Goal: Information Seeking & Learning: Learn about a topic

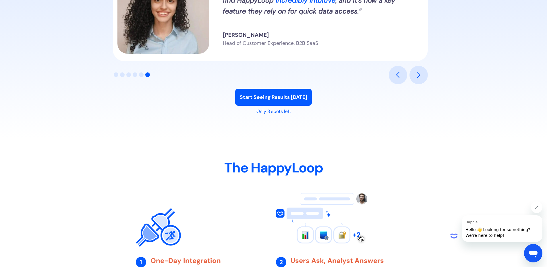
scroll to position [689, 0]
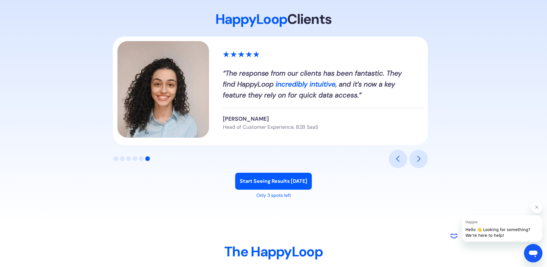
click at [419, 161] on div "next slide" at bounding box center [418, 158] width 7 height 7
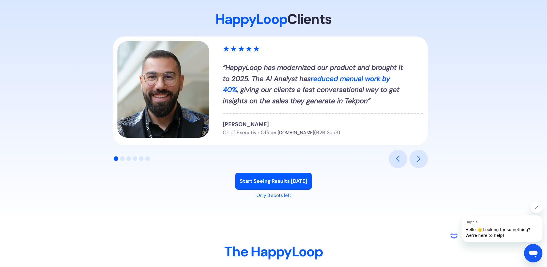
click at [419, 161] on div "next slide" at bounding box center [418, 158] width 7 height 7
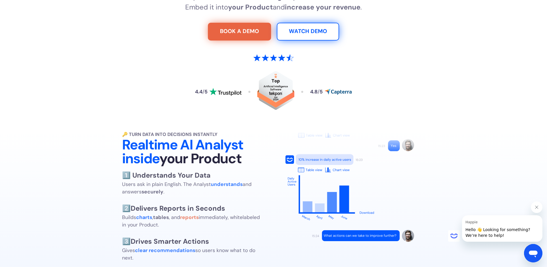
scroll to position [0, 0]
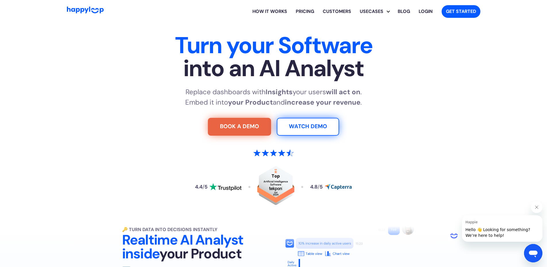
click at [312, 12] on link "Pricing" at bounding box center [305, 11] width 27 height 18
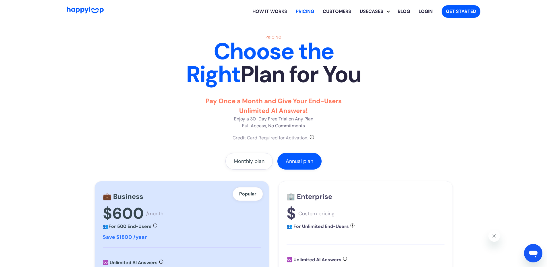
click at [263, 10] on link "How it works" at bounding box center [269, 11] width 43 height 18
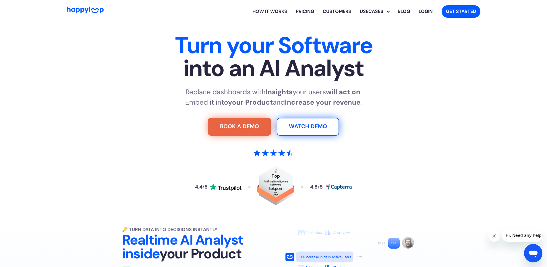
click at [340, 11] on link "Customers" at bounding box center [337, 11] width 37 height 18
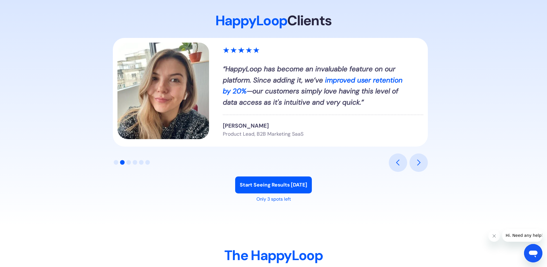
click at [422, 161] on div "next slide" at bounding box center [418, 162] width 7 height 7
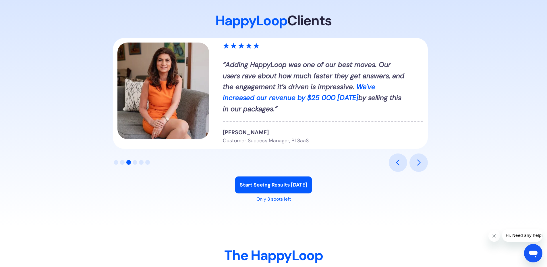
click at [422, 161] on div "next slide" at bounding box center [418, 162] width 7 height 7
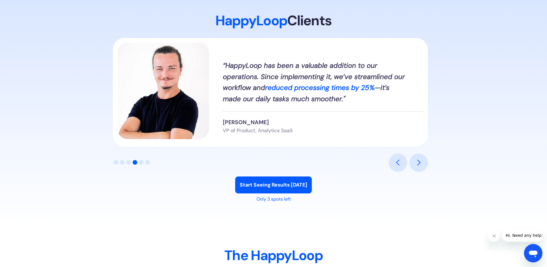
click at [422, 161] on div "next slide" at bounding box center [418, 162] width 7 height 7
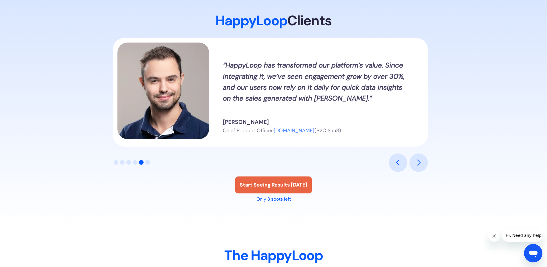
click at [277, 190] on link "Start Seeing Results [DATE]" at bounding box center [273, 184] width 77 height 17
